Goal: Information Seeking & Learning: Learn about a topic

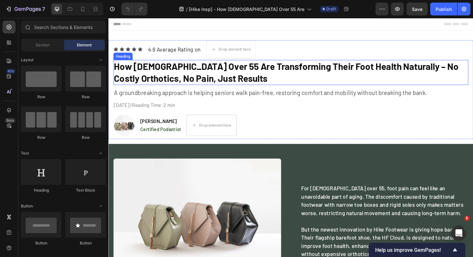
click at [192, 75] on h2 "How [DEMOGRAPHIC_DATA] Over 55 Are Transforming Their Foot Health Naturally – N…" at bounding box center [302, 75] width 376 height 26
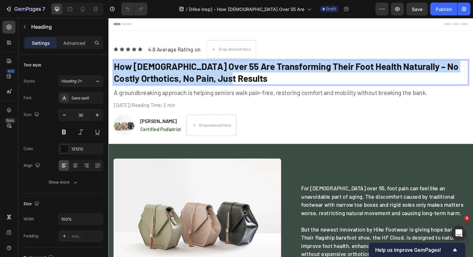
click at [192, 75] on p "How [DEMOGRAPHIC_DATA] Over 55 Are Transforming Their Foot Health Naturally – N…" at bounding box center [301, 75] width 375 height 25
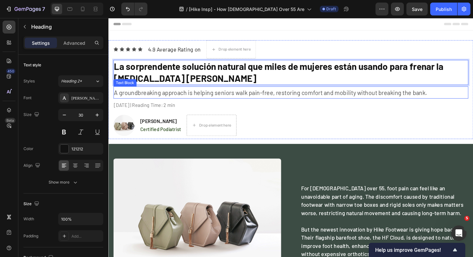
click at [179, 100] on p "A groundbreaking approach is helping seniors walk pain-free, restoring comfort …" at bounding box center [301, 97] width 375 height 12
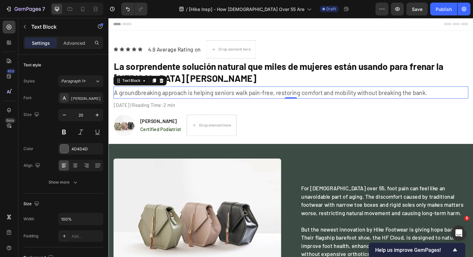
click at [255, 100] on p "A groundbreaking approach is helping seniors walk pain-free, restoring comfort …" at bounding box center [301, 97] width 375 height 12
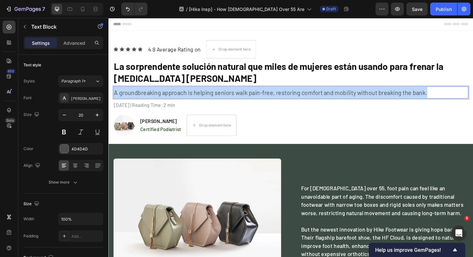
click at [255, 100] on p "A groundbreaking approach is helping seniors walk pain-free, restoring comfort …" at bounding box center [301, 97] width 375 height 12
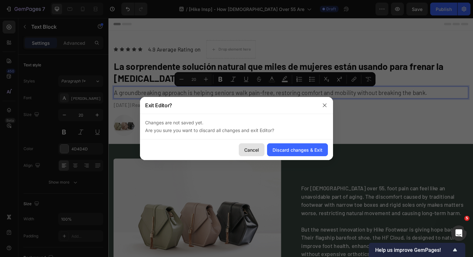
click at [249, 149] on div "Cancel" at bounding box center [251, 150] width 15 height 7
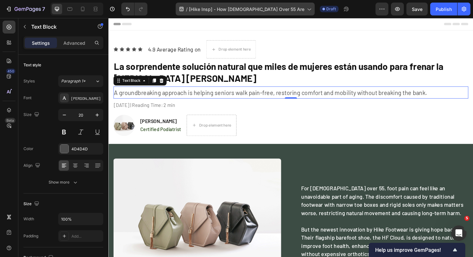
scroll to position [30, 0]
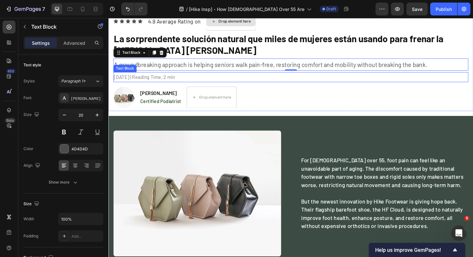
copy p "Después de años probando champús caros y tratamientos dolorosos, esta alternati…"
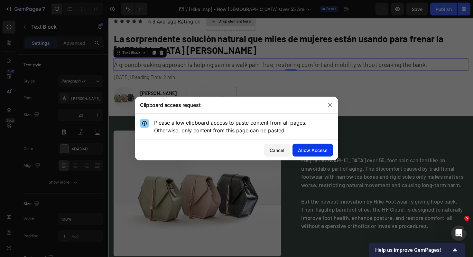
click at [301, 149] on div "Allow Access" at bounding box center [313, 150] width 30 height 7
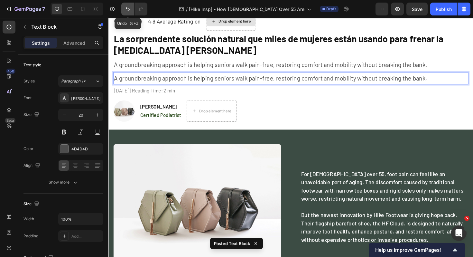
click at [129, 9] on icon "Undo/Redo" at bounding box center [128, 9] width 4 height 4
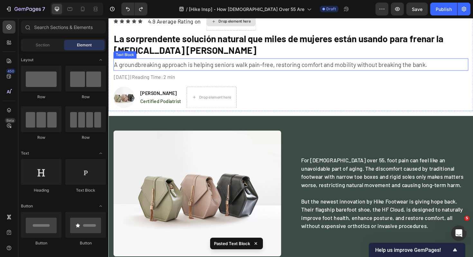
click at [149, 68] on p "A groundbreaking approach is helping seniors walk pain-free, restoring comfort …" at bounding box center [301, 68] width 375 height 12
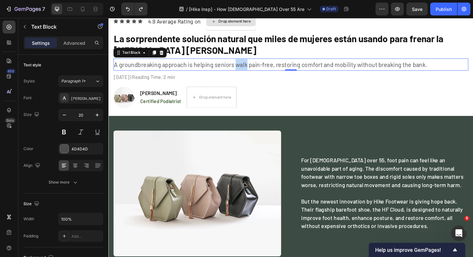
click at [245, 67] on p "A groundbreaking approach is helping seniors walk pain-free, restoring comfort …" at bounding box center [301, 68] width 375 height 12
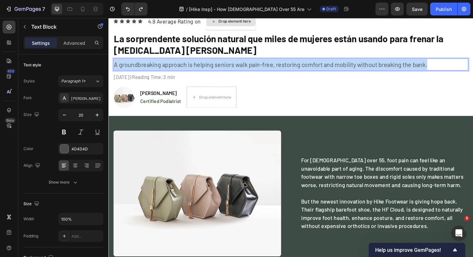
click at [245, 67] on p "A groundbreaking approach is helping seniors walk pain-free, restoring comfort …" at bounding box center [301, 68] width 375 height 12
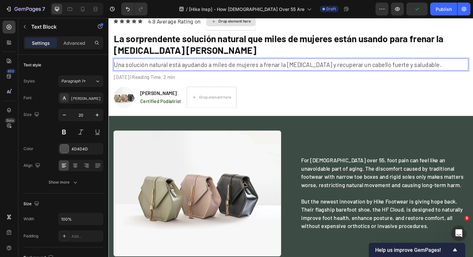
click at [156, 68] on p "Una solución natural está ayudando a miles de mujeres a frenar la [MEDICAL_DATA…" at bounding box center [301, 68] width 375 height 12
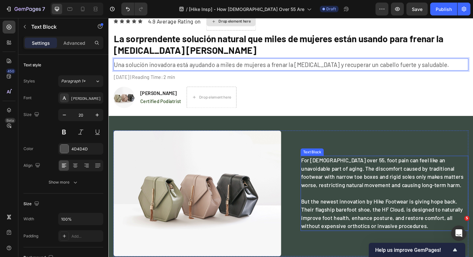
click at [349, 185] on p "For [DEMOGRAPHIC_DATA] over 55, foot pain can feel like an unavoidable part of …" at bounding box center [401, 204] width 177 height 78
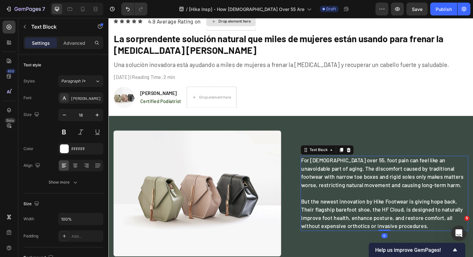
click at [349, 185] on p "For [DEMOGRAPHIC_DATA] over 55, foot pain can feel like an unavoidable part of …" at bounding box center [401, 204] width 177 height 78
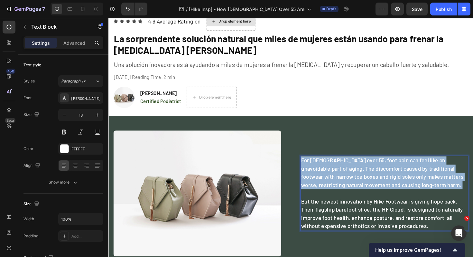
click at [349, 185] on p "For [DEMOGRAPHIC_DATA] over 55, foot pain can feel like an unavoidable part of …" at bounding box center [401, 204] width 177 height 78
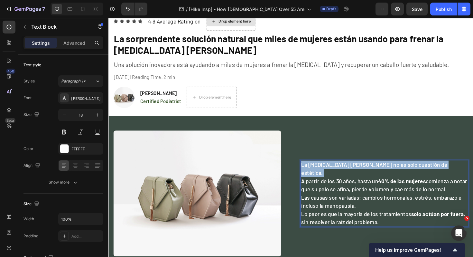
scroll to position [38, 0]
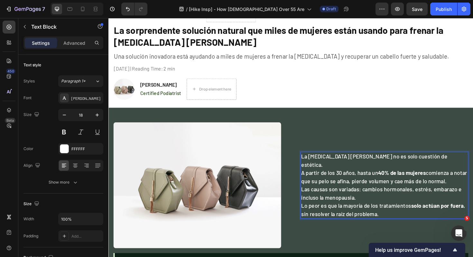
click at [464, 186] on p "La [MEDICAL_DATA] [PERSON_NAME] no es solo cuestión de estética. A partir de lo…" at bounding box center [401, 177] width 177 height 35
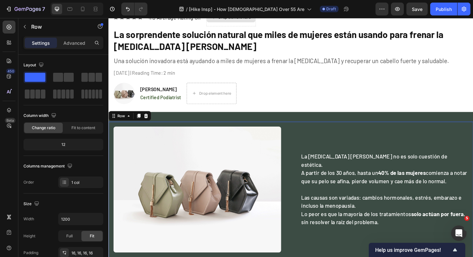
click at [431, 132] on div "Image La [MEDICAL_DATA] [PERSON_NAME] no es solo cuestión de estética. A partir…" at bounding box center [302, 217] width 387 height 179
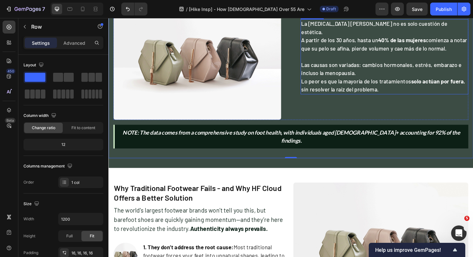
scroll to position [217, 0]
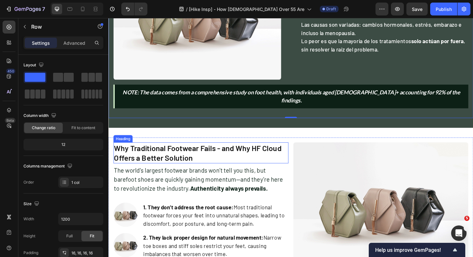
click at [186, 154] on h2 "Why Traditional Footwear Fails - and Why HF Cloud Offers a Better Solution" at bounding box center [207, 161] width 186 height 22
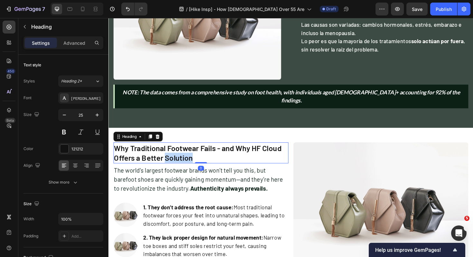
click at [186, 154] on h2 "Why Traditional Footwear Fails - and Why HF Cloud Offers a Better Solution" at bounding box center [207, 161] width 186 height 22
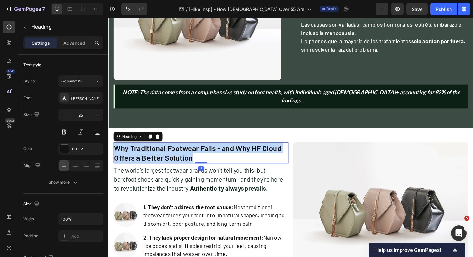
click at [186, 154] on p "Why Traditional Footwear Fails - and Why HF Cloud Offers a Better Solution" at bounding box center [206, 160] width 184 height 21
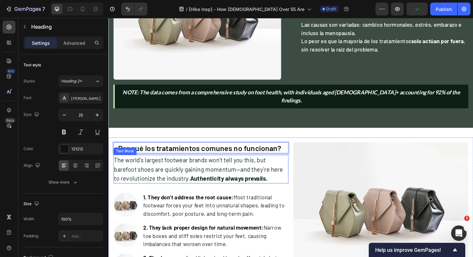
click at [200, 184] on strong "Authenticity always prevails." at bounding box center [236, 188] width 82 height 8
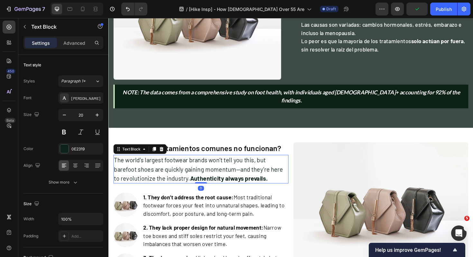
click at [200, 184] on strong "Authenticity always prevails." at bounding box center [236, 188] width 82 height 8
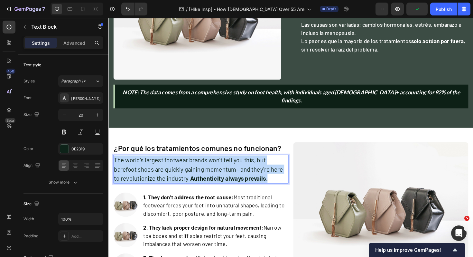
click at [200, 184] on strong "Authenticity always prevails." at bounding box center [236, 188] width 82 height 8
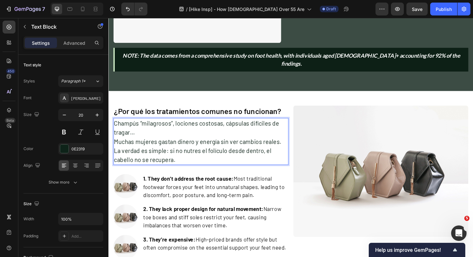
scroll to position [261, 0]
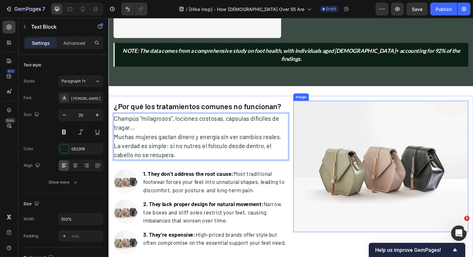
click at [323, 172] on img at bounding box center [397, 175] width 186 height 139
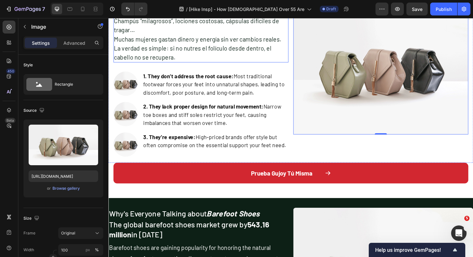
scroll to position [352, 0]
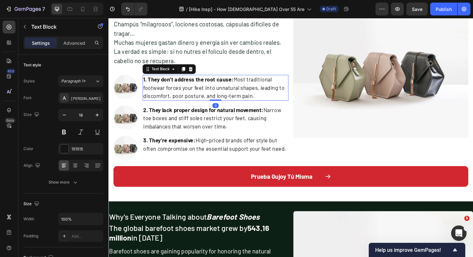
click at [195, 83] on strong "1. They don’t address the root cause:" at bounding box center [193, 83] width 96 height 7
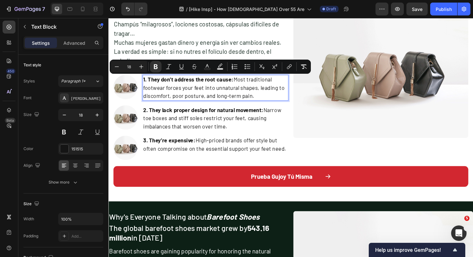
click at [168, 87] on p "1. They don’t address the root cause: Most traditional footwear forces your fee…" at bounding box center [221, 92] width 153 height 26
drag, startPoint x: 150, startPoint y: 83, endPoint x: 288, endPoint y: 100, distance: 138.2
click at [288, 100] on p "1. They don’t address the root cause: Most traditional footwear forces your fee…" at bounding box center [221, 92] width 153 height 26
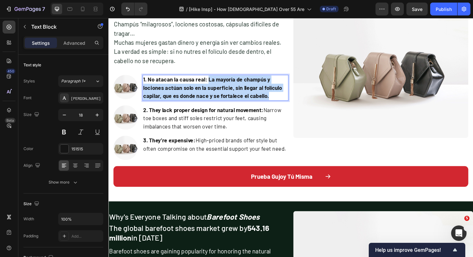
drag, startPoint x: 281, startPoint y: 100, endPoint x: 211, endPoint y: 84, distance: 72.0
click at [211, 84] on p "1. No atacan la causa real: La mayoría de champús y lociones actúan solo en la …" at bounding box center [221, 92] width 153 height 26
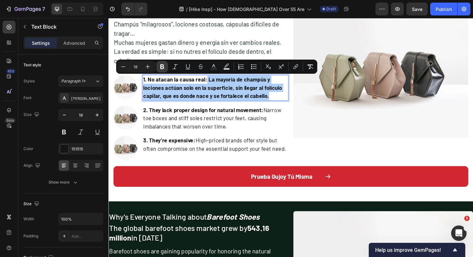
click at [163, 68] on icon "Editor contextual toolbar" at bounding box center [162, 66] width 4 height 5
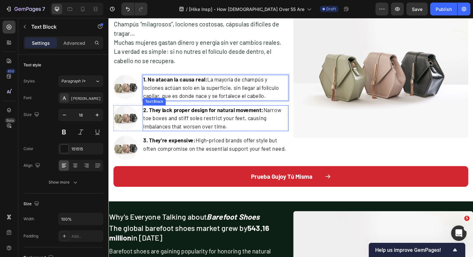
click at [246, 119] on p "2. They lack proper design for natural movement: Narrow toe boxes and stiff sol…" at bounding box center [221, 124] width 153 height 26
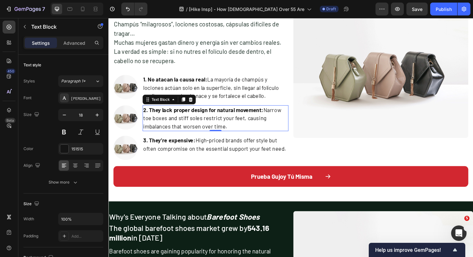
click at [182, 119] on p "2. They lack proper design for natural movement: Narrow toe boxes and stiff sol…" at bounding box center [221, 124] width 153 height 26
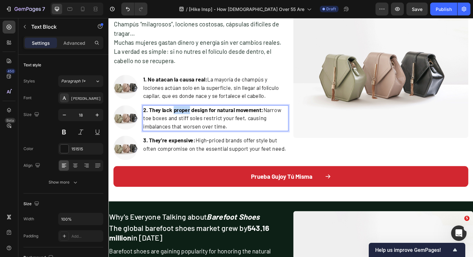
click at [182, 119] on p "2. They lack proper design for natural movement: Narrow toe boxes and stiff sol…" at bounding box center [221, 124] width 153 height 26
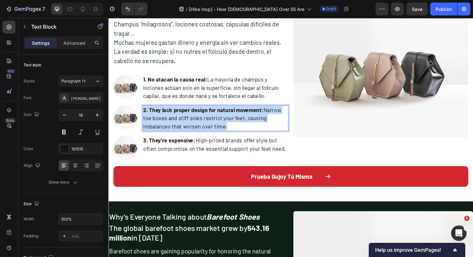
click at [182, 119] on p "2. They lack proper design for natural movement: Narrow toe boxes and stiff sol…" at bounding box center [221, 124] width 153 height 26
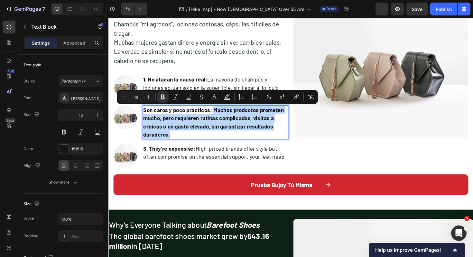
drag, startPoint x: 217, startPoint y: 114, endPoint x: 227, endPoint y: 143, distance: 30.7
click at [227, 143] on p "Son caros y poco prácticos: Muchos productos prometen mucho, pero requieren rut…" at bounding box center [221, 128] width 153 height 35
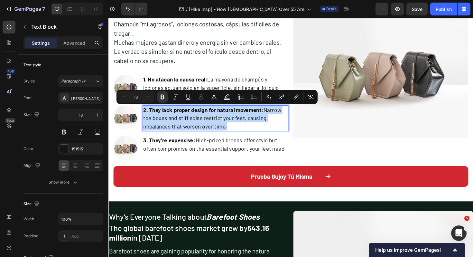
click at [170, 125] on p "2. They lack proper design for natural movement: Narrow toe boxes and stiff sol…" at bounding box center [221, 124] width 153 height 26
drag, startPoint x: 152, startPoint y: 116, endPoint x: 288, endPoint y: 135, distance: 137.0
click at [288, 135] on p "2. They lack proper design for natural movement: Narrow toe boxes and stiff sol…" at bounding box center [221, 124] width 153 height 26
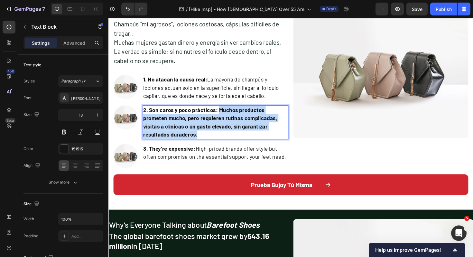
drag, startPoint x: 224, startPoint y: 114, endPoint x: 223, endPoint y: 141, distance: 27.1
click at [223, 141] on p "2. Son caros y poco prácticos: Muchos productos prometen mucho, pero requieren …" at bounding box center [221, 128] width 153 height 35
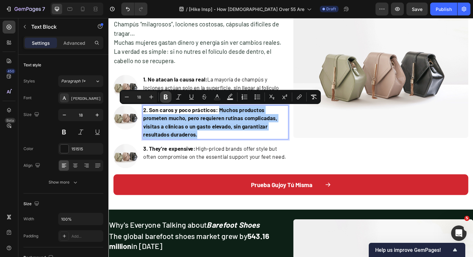
click at [167, 97] on icon "Editor contextual toolbar" at bounding box center [166, 97] width 6 height 6
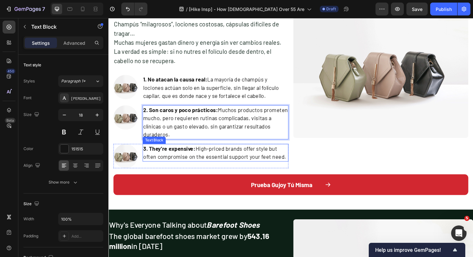
click at [172, 154] on p "3. They’re expensive: High-priced brands offer style but often compromise on th…" at bounding box center [221, 160] width 153 height 17
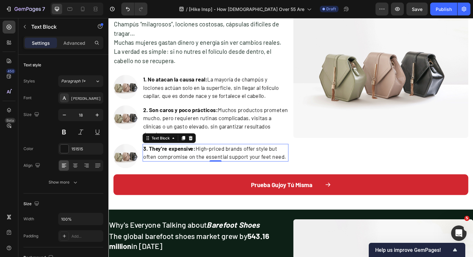
click at [180, 153] on strong "3. They’re expensive:" at bounding box center [172, 156] width 55 height 7
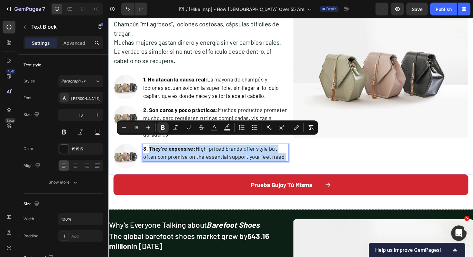
drag, startPoint x: 152, startPoint y: 148, endPoint x: 326, endPoint y: 157, distance: 174.5
click at [326, 157] on div "¿Por qué los tratamientos comunes no funcionan? Heading Champús “milagrosos”, l…" at bounding box center [302, 92] width 387 height 183
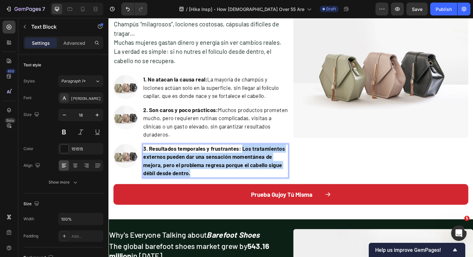
drag, startPoint x: 219, startPoint y: 174, endPoint x: 249, endPoint y: 148, distance: 39.5
click at [249, 152] on p "3. Resultados temporales y frustrantes: Los tratamientos externos pueden dar un…" at bounding box center [221, 169] width 153 height 35
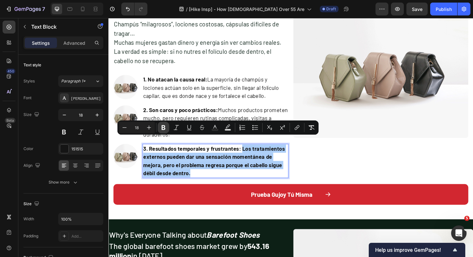
click at [164, 128] on icon "Editor contextual toolbar" at bounding box center [163, 127] width 6 height 6
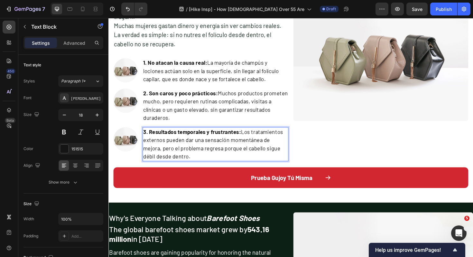
scroll to position [400, 0]
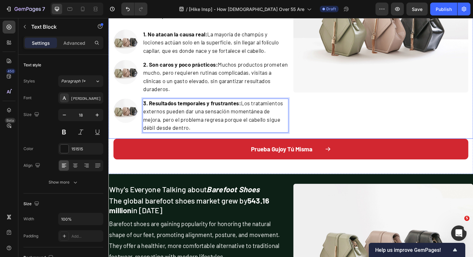
click at [352, 114] on div "Image" at bounding box center [397, 49] width 186 height 182
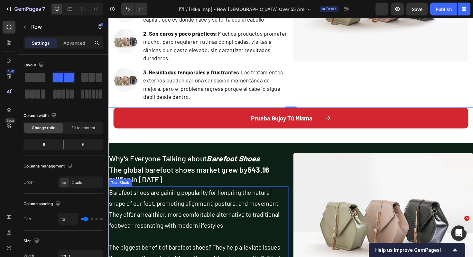
scroll to position [438, 0]
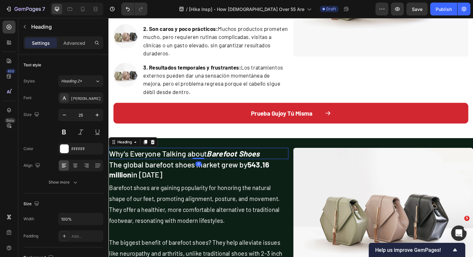
click at [184, 156] on h2 "Why's Everyone Talking about Barefoot Shoes" at bounding box center [204, 162] width 191 height 12
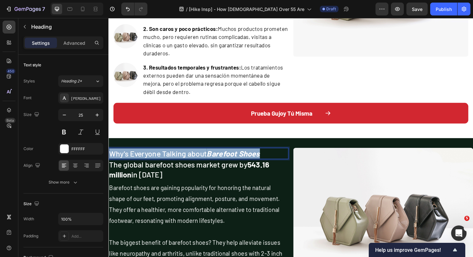
click at [184, 156] on p "Why's Everyone Talking about Barefoot Shoes" at bounding box center [203, 161] width 189 height 11
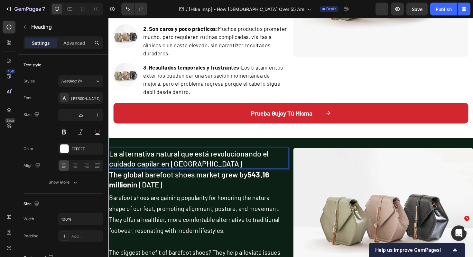
click at [163, 156] on p "La alternativa natural que está revolucionando el cuidado capilar en [GEOGRAPHI…" at bounding box center [203, 166] width 189 height 21
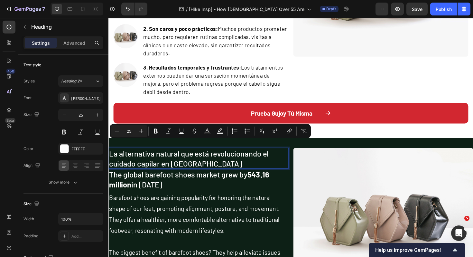
click at [144, 156] on p "La alternativa natural que está revolucionando el cuidado capilar en [GEOGRAPHI…" at bounding box center [203, 166] width 189 height 21
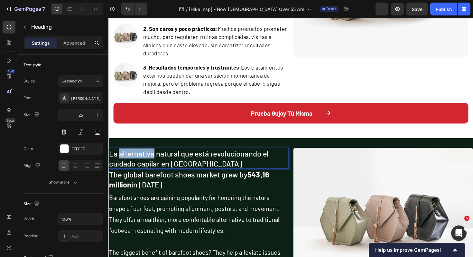
click at [144, 156] on p "La alternativa natural que está revolucionando el cuidado capilar en [GEOGRAPHI…" at bounding box center [203, 166] width 189 height 21
click at [158, 156] on p "La solución natural que está revolucionando el cuidado capilar en [GEOGRAPHIC_D…" at bounding box center [203, 166] width 189 height 21
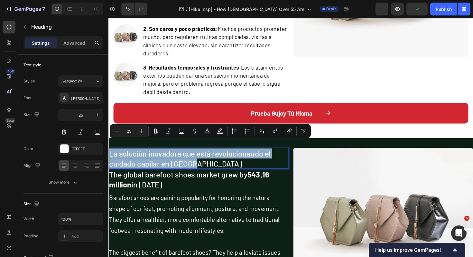
drag, startPoint x: 211, startPoint y: 163, endPoint x: 105, endPoint y: 153, distance: 106.4
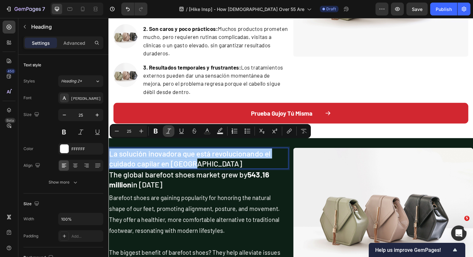
click at [170, 131] on icon "Editor contextual toolbar" at bounding box center [169, 131] width 6 height 6
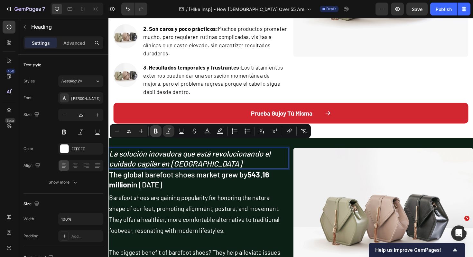
click at [156, 133] on icon "Editor contextual toolbar" at bounding box center [156, 131] width 4 height 5
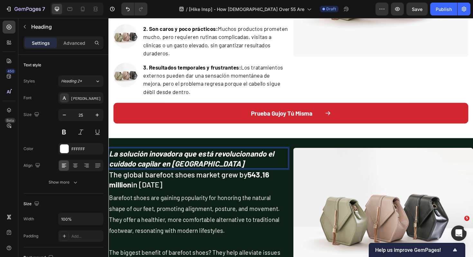
click at [213, 178] on h2 "The global barefoot shoes market grew by 543.16 million in [DATE]" at bounding box center [204, 189] width 191 height 22
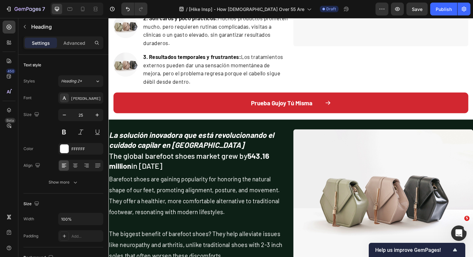
scroll to position [446, 0]
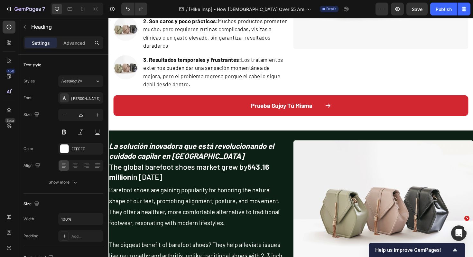
click at [146, 175] on h2 "The global barefoot shoes market grew by 543.16 million in [DATE]" at bounding box center [204, 181] width 191 height 22
click at [242, 175] on p "The global barefoot shoes market grew by 543.16 million in [DATE]" at bounding box center [203, 180] width 189 height 21
click at [205, 175] on p "The global barefoot shoes market grew by 543.16 million in [DATE]" at bounding box center [203, 180] width 189 height 21
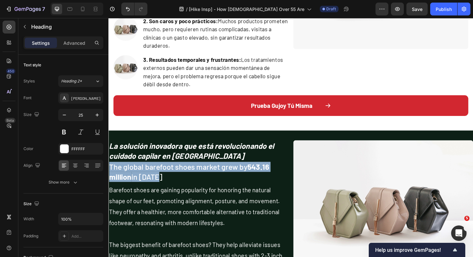
click at [205, 175] on p "The global barefoot shoes market grew by 543.16 million in [DATE]" at bounding box center [203, 180] width 189 height 21
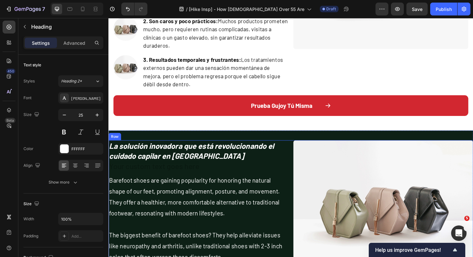
click at [219, 184] on p "Barefoot shoes are gaining popularity for honoring the natural shape of our fee…" at bounding box center [203, 230] width 189 height 93
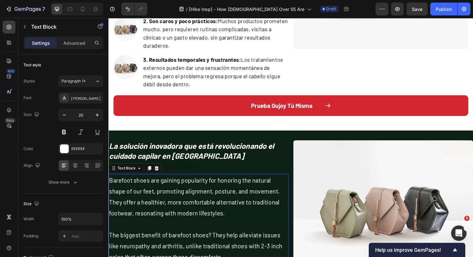
click at [216, 205] on p "Barefoot shoes are gaining popularity for honoring the natural shape of our fee…" at bounding box center [203, 230] width 189 height 93
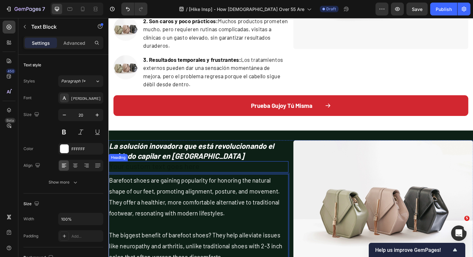
click at [205, 170] on h2 "Rich Text Editor. Editing area: main" at bounding box center [204, 176] width 191 height 12
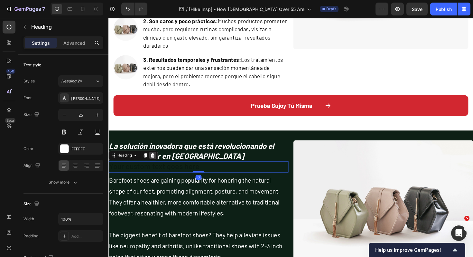
click at [154, 161] on icon at bounding box center [155, 163] width 4 height 5
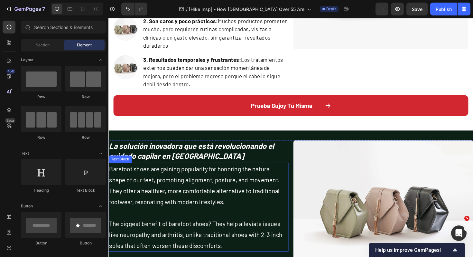
click at [167, 183] on p "Barefoot shoes are gaining popularity for honoring the natural shape of our fee…" at bounding box center [203, 218] width 189 height 93
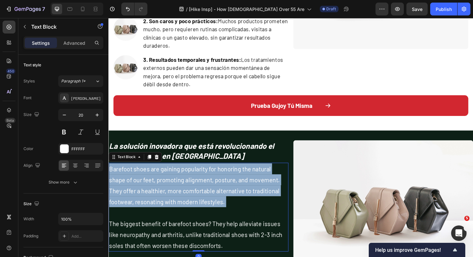
click at [167, 183] on p "Barefoot shoes are gaining popularity for honoring the natural shape of our fee…" at bounding box center [203, 218] width 189 height 93
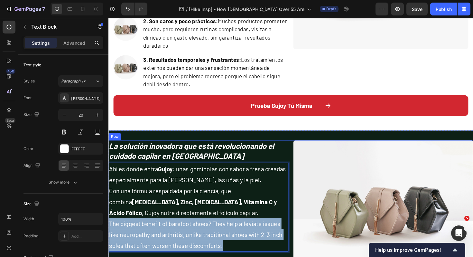
drag, startPoint x: 110, startPoint y: 229, endPoint x: 263, endPoint y: 260, distance: 155.5
click at [263, 257] on div "La solución inovadora que está revolucionando el cuidado capilar en [GEOGRAPHIC…" at bounding box center [204, 219] width 191 height 143
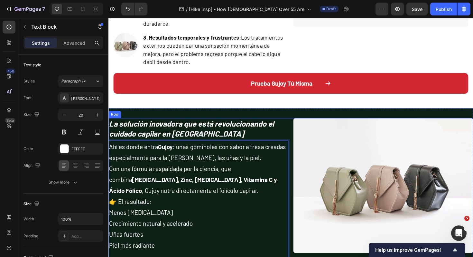
scroll to position [472, 0]
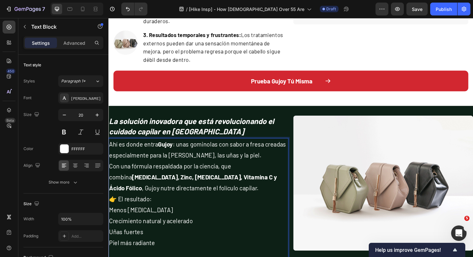
click at [161, 191] on p "Con una fórmula respaldada por la ciencia, que combina [MEDICAL_DATA], Zinc, [M…" at bounding box center [203, 192] width 189 height 46
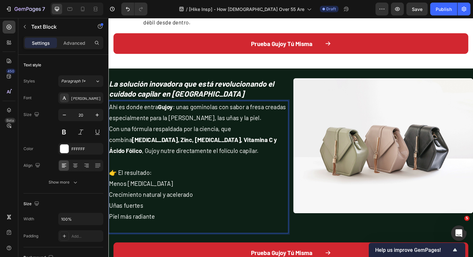
scroll to position [521, 0]
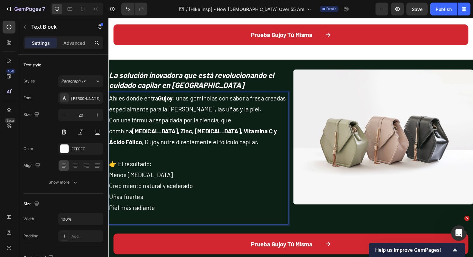
click at [141, 225] on p "Rich Text Editor. Editing area: main" at bounding box center [203, 231] width 189 height 12
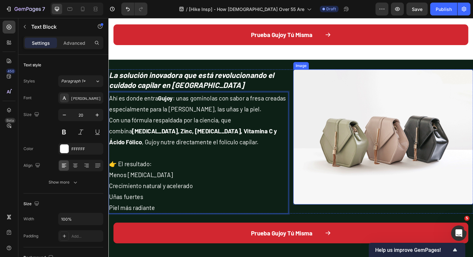
click at [324, 147] on img at bounding box center [399, 143] width 191 height 143
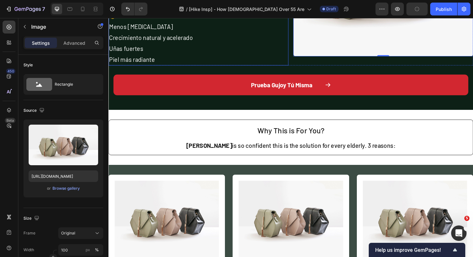
scroll to position [668, 0]
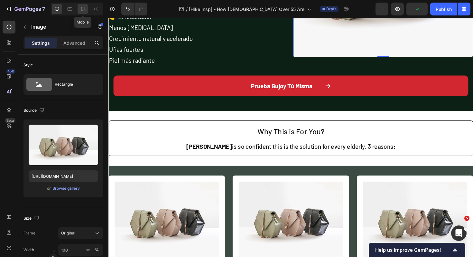
click at [85, 7] on icon at bounding box center [83, 9] width 6 height 6
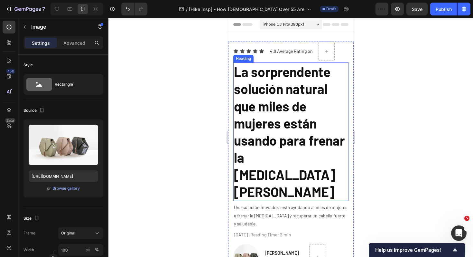
scroll to position [4, 0]
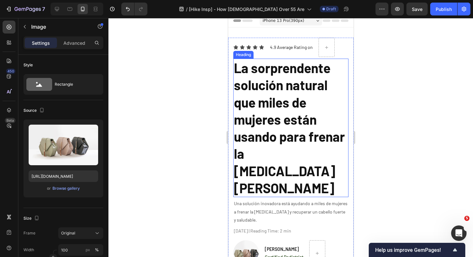
click at [306, 87] on h2 "La sorprendente solución natural que miles de mujeres están usando para frenar …" at bounding box center [290, 128] width 115 height 139
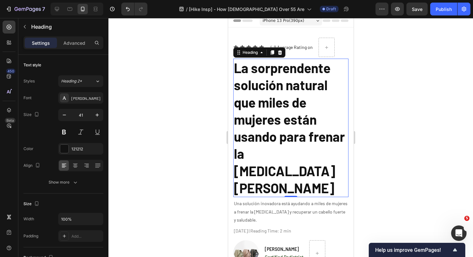
click at [306, 87] on h2 "La sorprendente solución natural que miles de mujeres están usando para frenar …" at bounding box center [290, 128] width 115 height 139
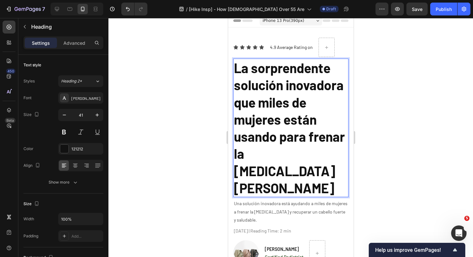
click at [369, 149] on div at bounding box center [291, 137] width 365 height 239
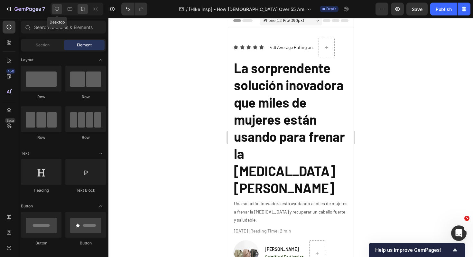
click at [54, 10] on icon at bounding box center [57, 9] width 6 height 6
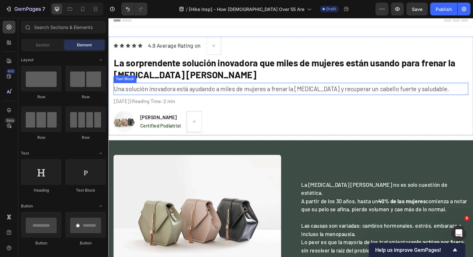
scroll to position [18, 0]
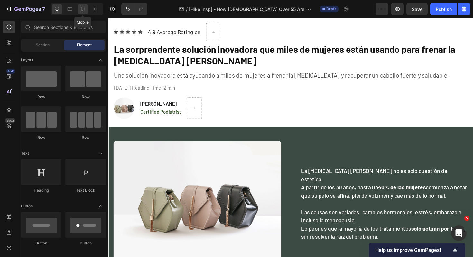
click at [85, 9] on icon at bounding box center [83, 9] width 6 height 6
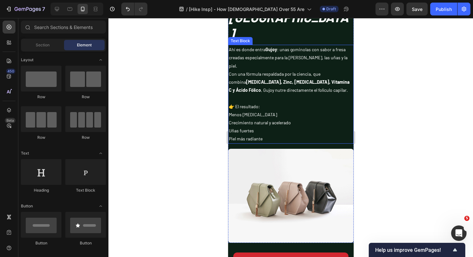
scroll to position [953, 0]
click at [265, 110] on p "Menos [MEDICAL_DATA]" at bounding box center [291, 114] width 124 height 8
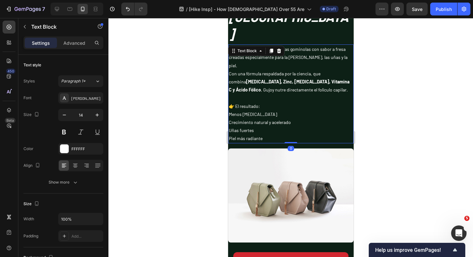
click at [265, 110] on p "Menos [MEDICAL_DATA]" at bounding box center [291, 114] width 124 height 8
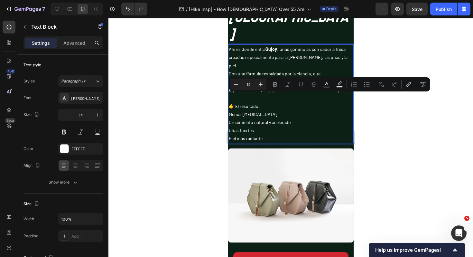
click at [233, 110] on p "Menos [MEDICAL_DATA]" at bounding box center [291, 114] width 124 height 8
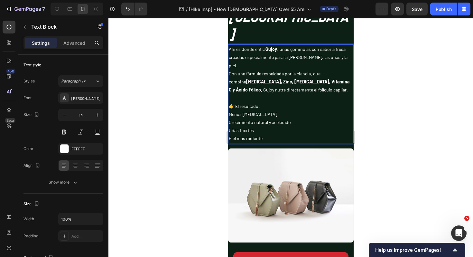
click at [231, 110] on p "Menos [MEDICAL_DATA]" at bounding box center [291, 114] width 124 height 8
click at [378, 60] on div at bounding box center [291, 137] width 365 height 239
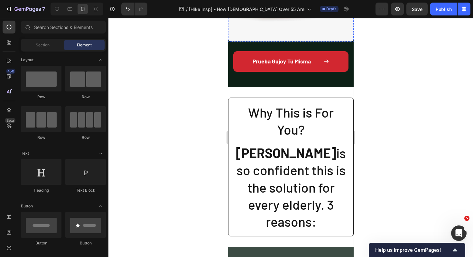
scroll to position [1155, 0]
